Goal: Submit feedback/report problem

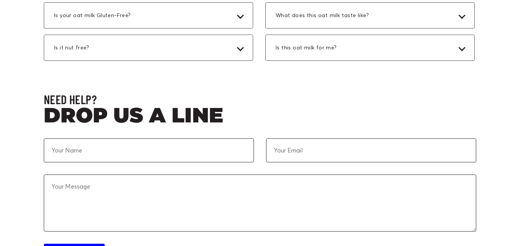
scroll to position [2290, 0]
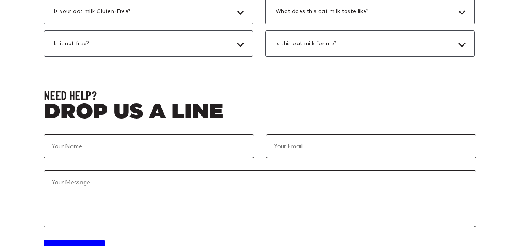
click at [129, 184] on textarea at bounding box center [260, 199] width 433 height 57
type textarea "hehe saw u on shark tank during mashud class hehe u good ngl u took the best of…"
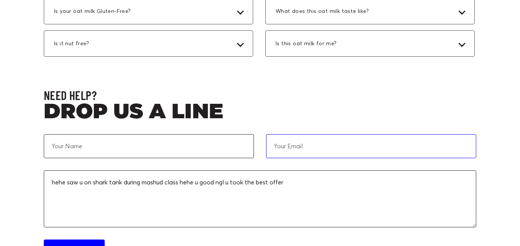
click at [294, 148] on input "email" at bounding box center [371, 146] width 210 height 24
click at [296, 144] on input "[EMAIL_ADDRESS][DOMAIN_NAME]" at bounding box center [371, 146] width 210 height 24
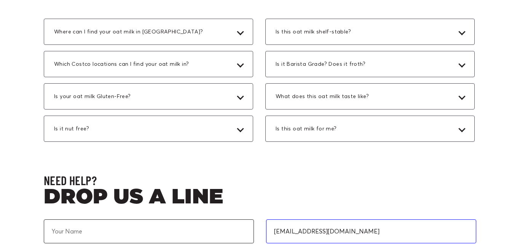
scroll to position [2206, 0]
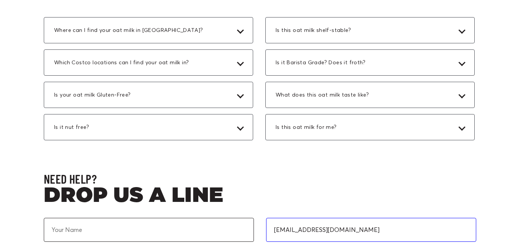
type input "[EMAIL_ADDRESS][DOMAIN_NAME]"
